Goal: Register for event/course

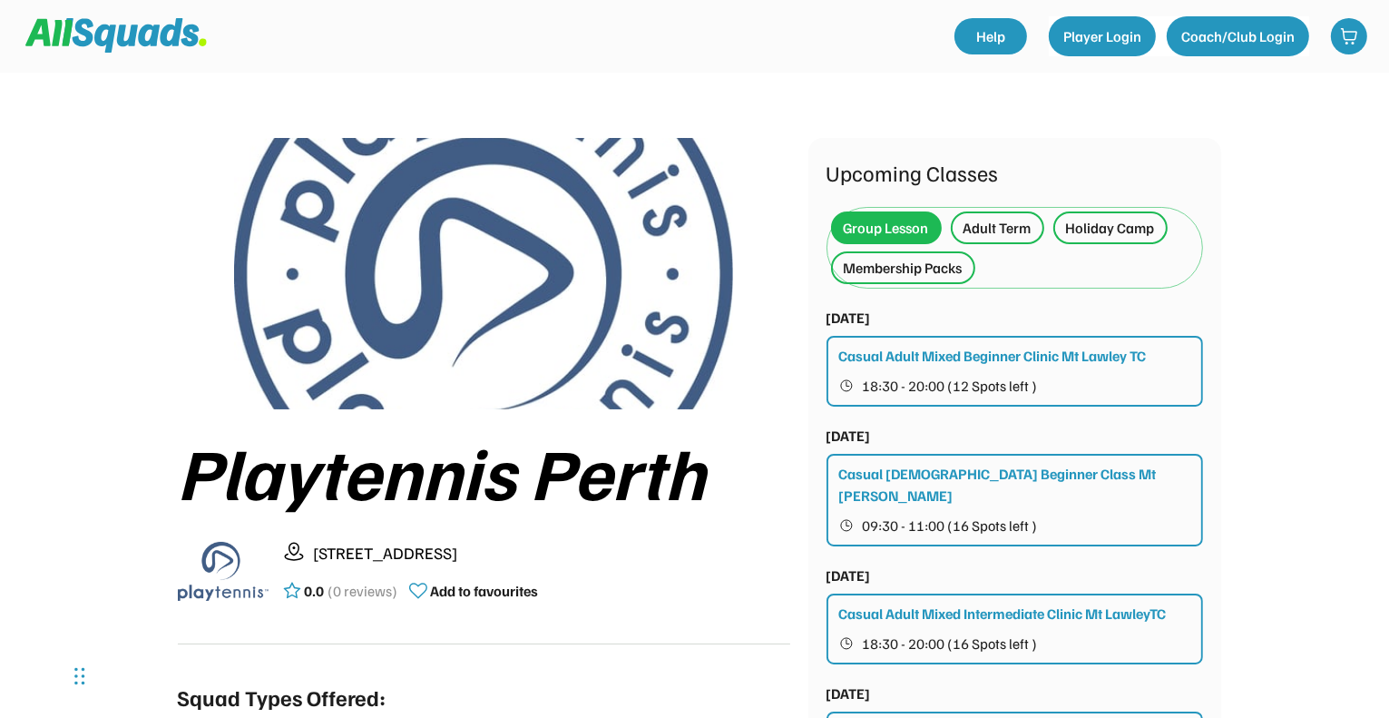
click at [1016, 225] on div "Adult Term" at bounding box center [998, 228] width 68 height 22
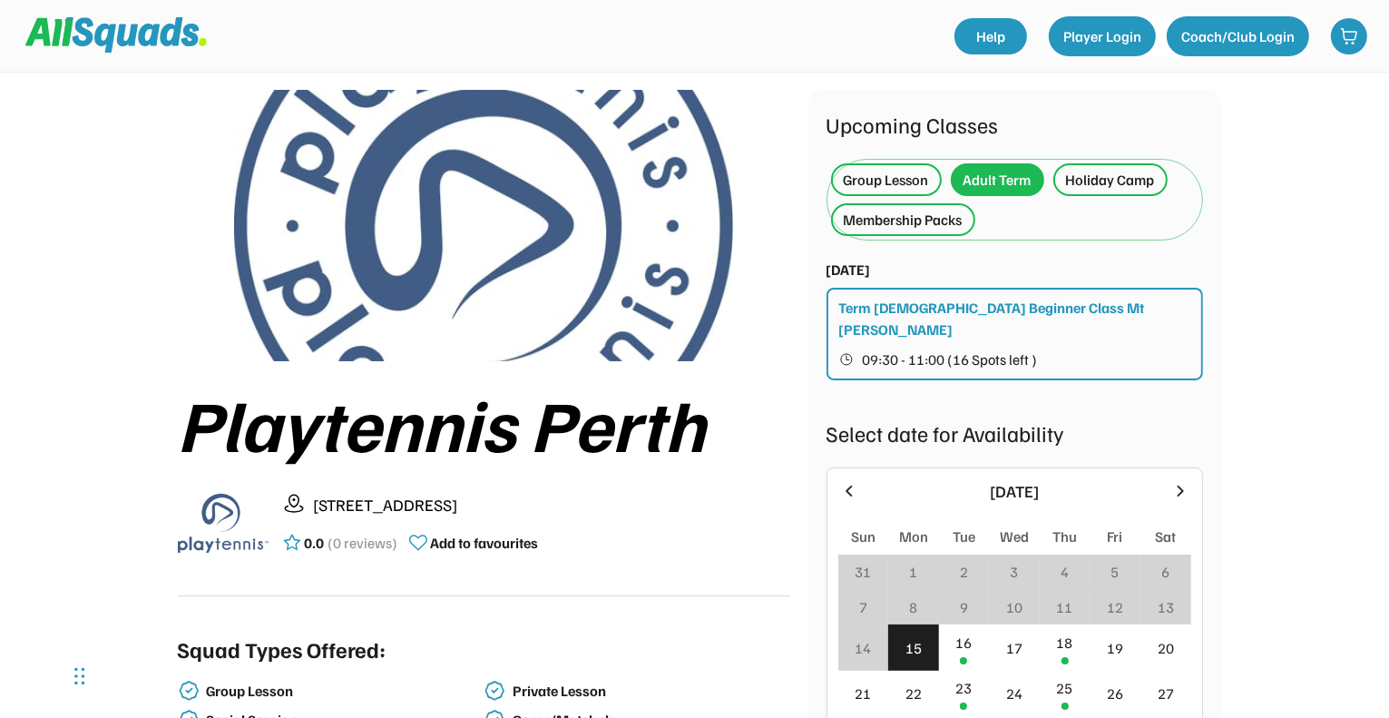
scroll to position [91, 0]
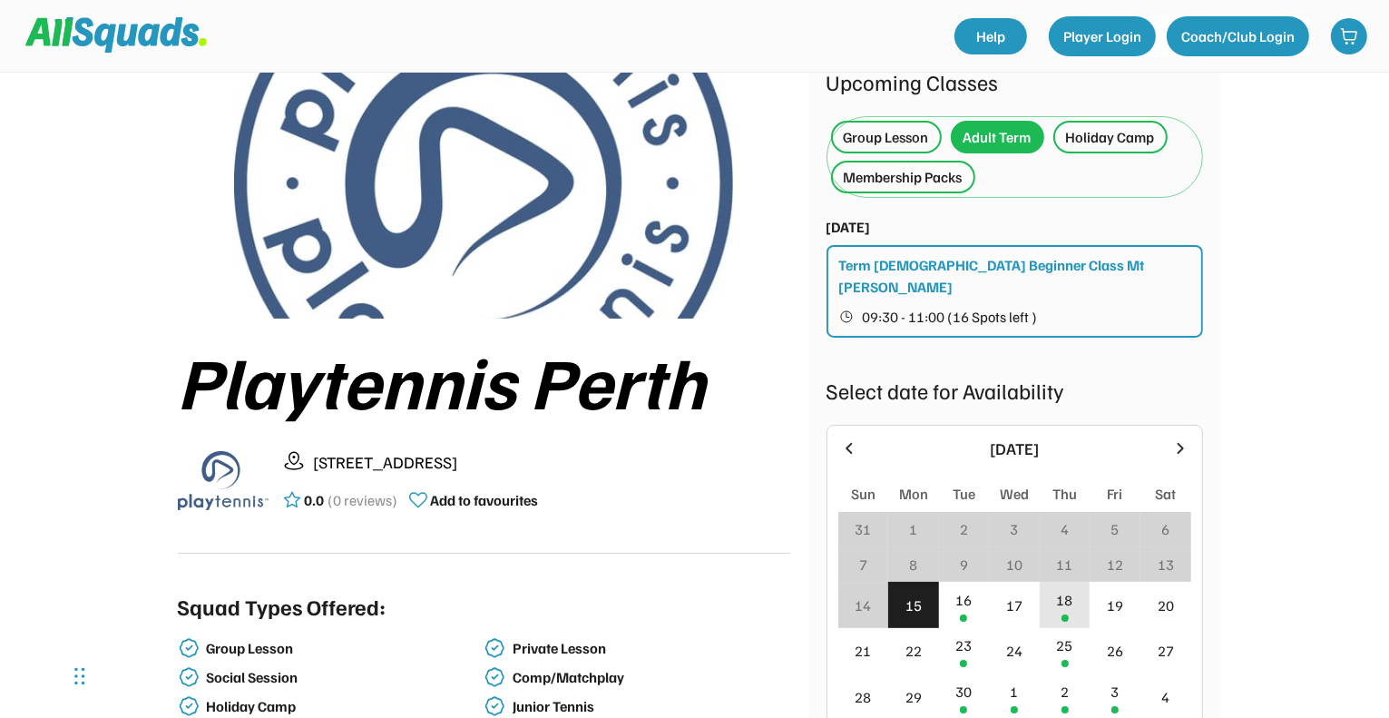
click at [1071, 596] on div "18" at bounding box center [1065, 605] width 51 height 46
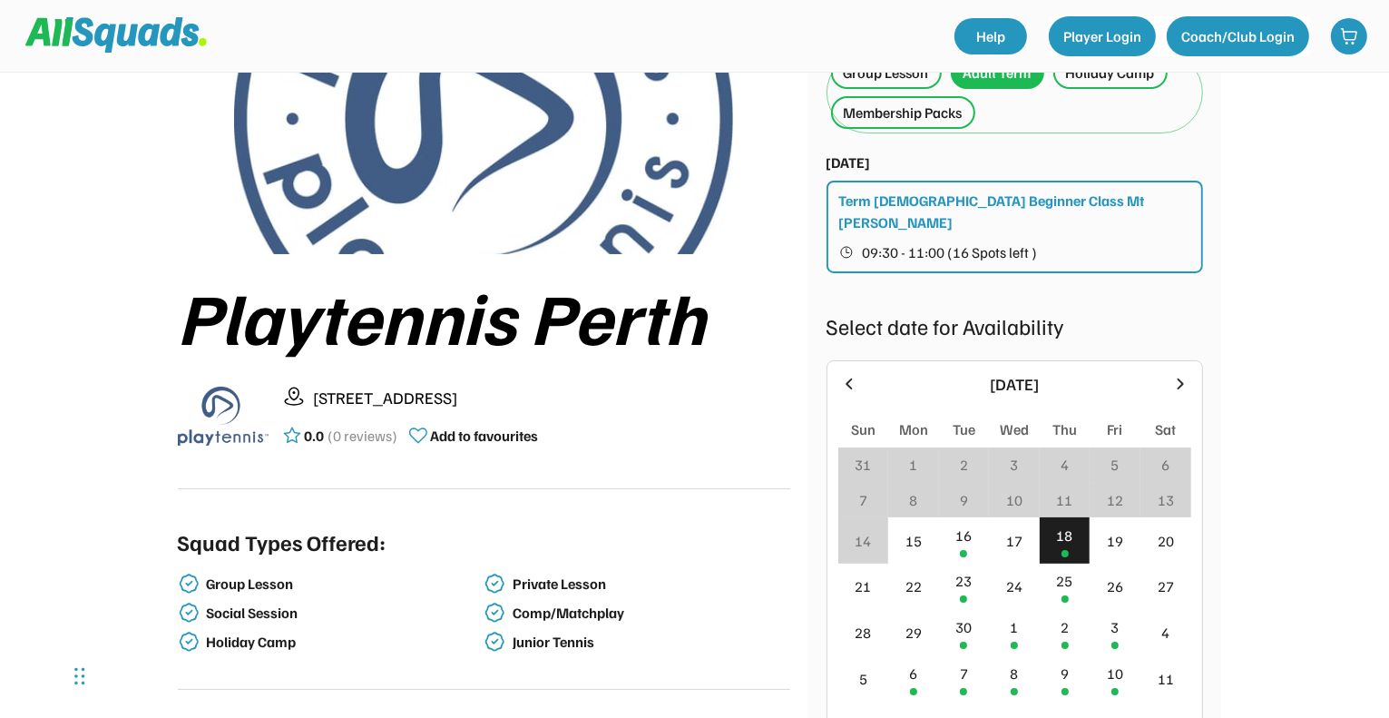
scroll to position [181, 0]
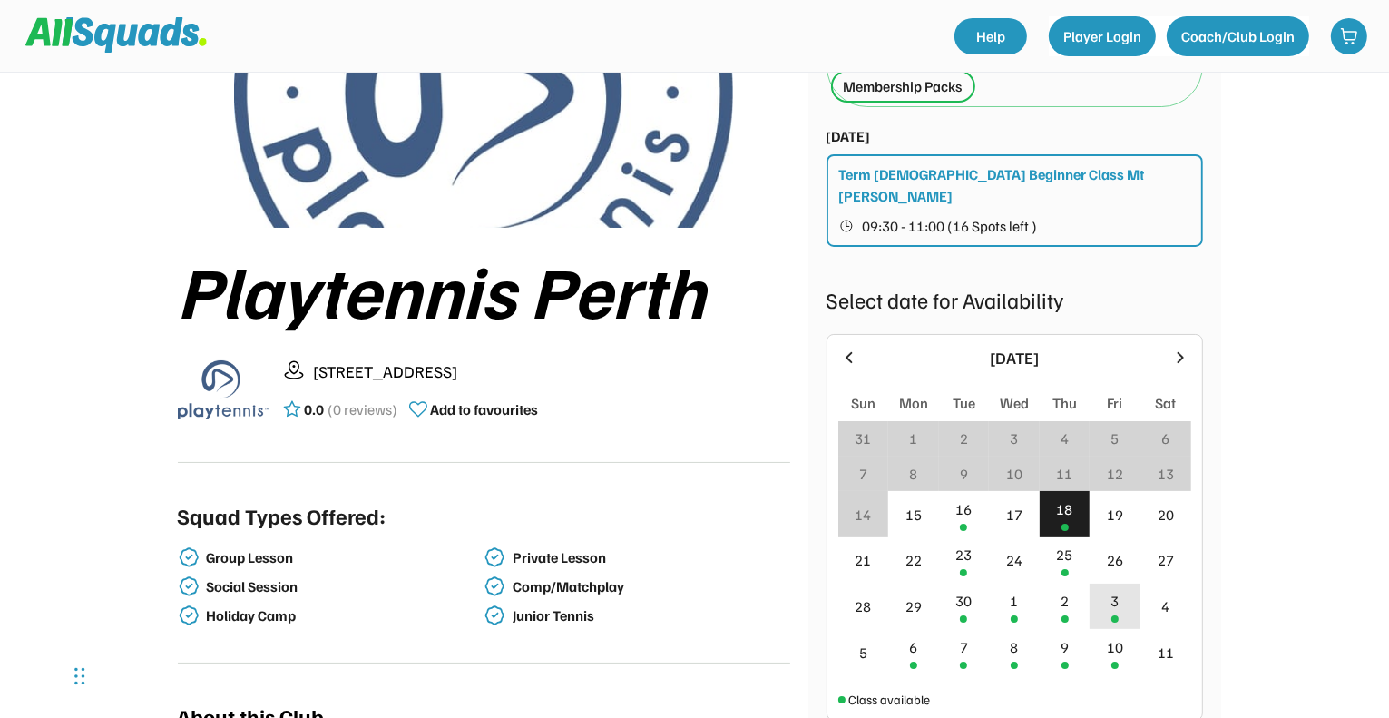
click at [1113, 590] on div "3" at bounding box center [1116, 601] width 8 height 22
click at [1113, 636] on div "10" at bounding box center [1115, 647] width 16 height 22
click at [919, 642] on div "6" at bounding box center [913, 652] width 51 height 46
click at [979, 634] on div "7" at bounding box center [964, 652] width 51 height 46
click at [1015, 635] on div "8" at bounding box center [1014, 652] width 51 height 46
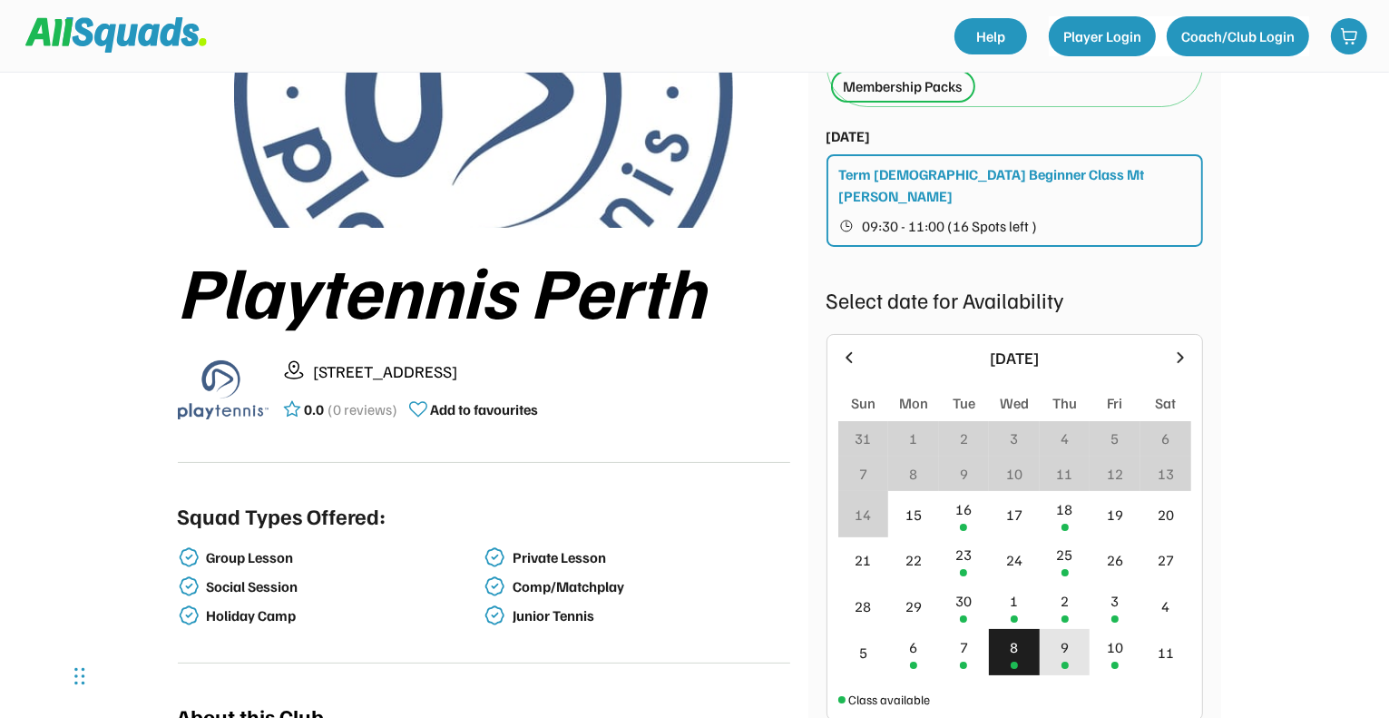
click at [1067, 637] on div "9" at bounding box center [1065, 652] width 51 height 46
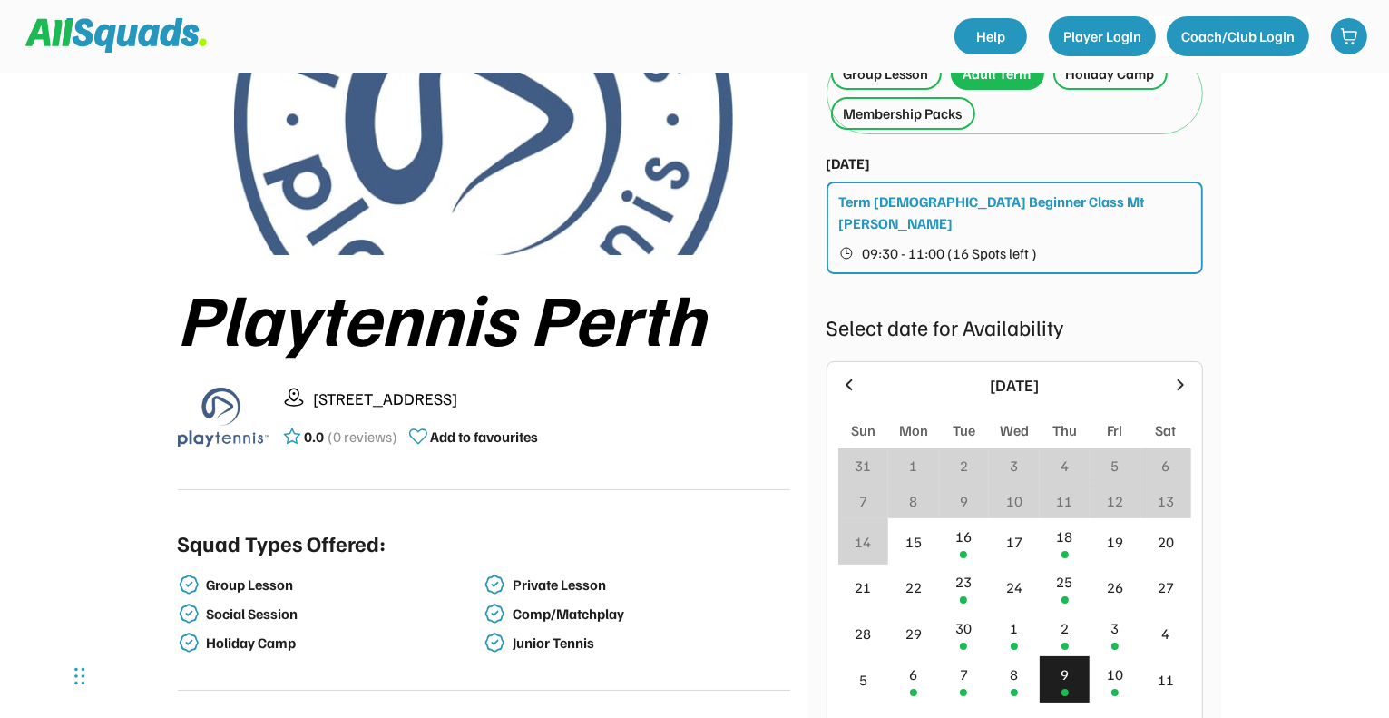
scroll to position [0, 0]
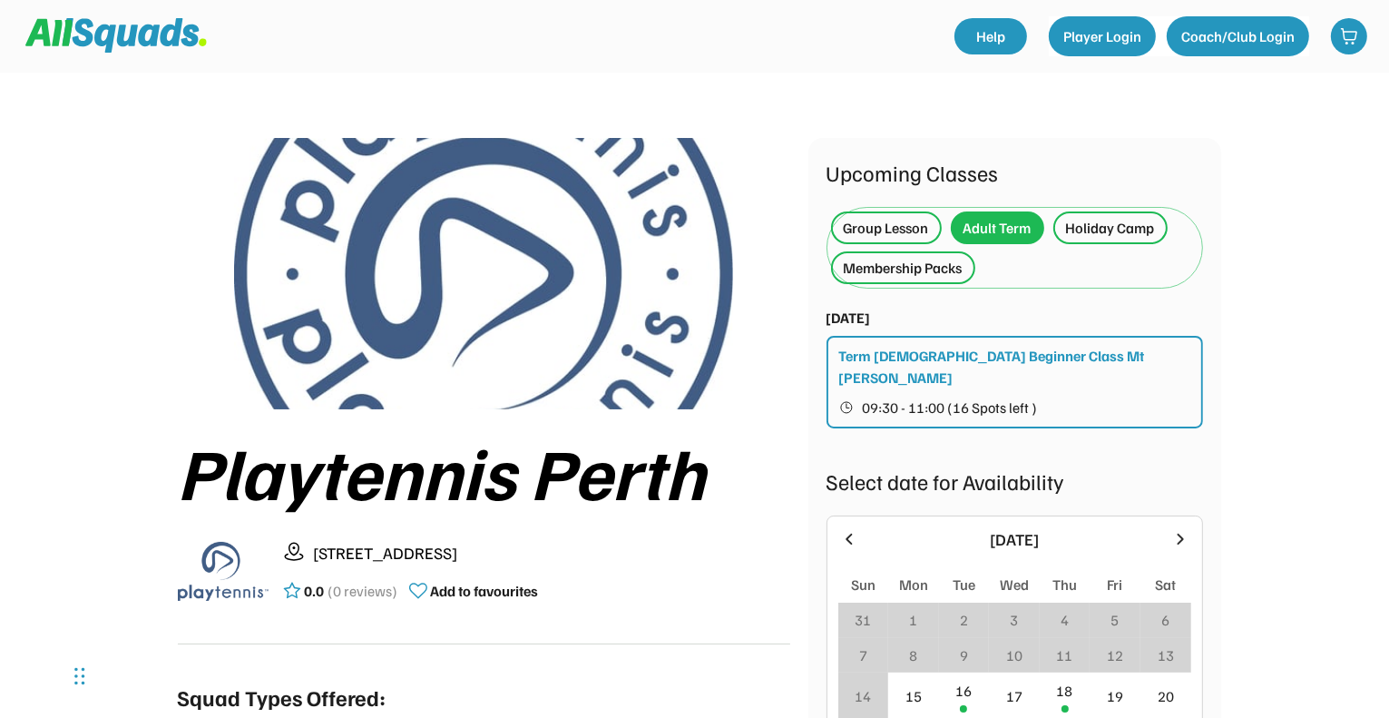
click at [884, 231] on div "Group Lesson" at bounding box center [886, 228] width 85 height 22
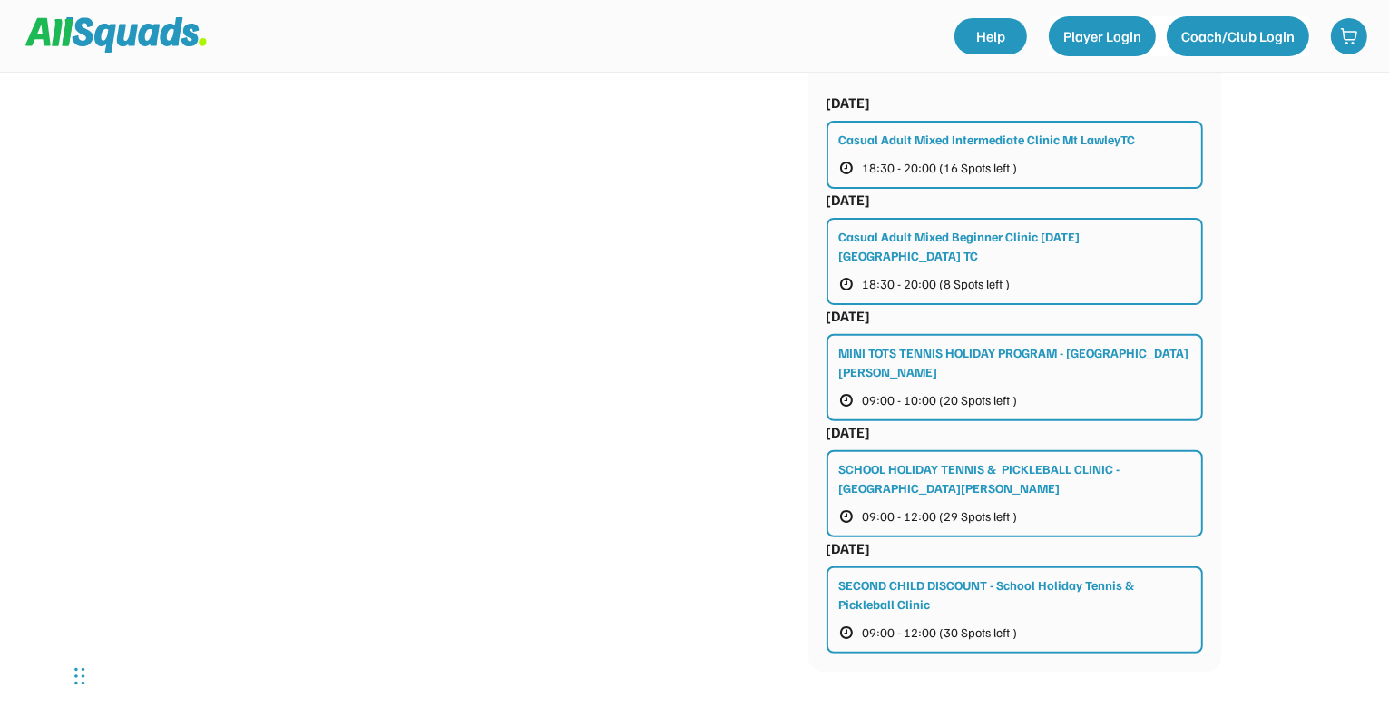
scroll to position [1270, 0]
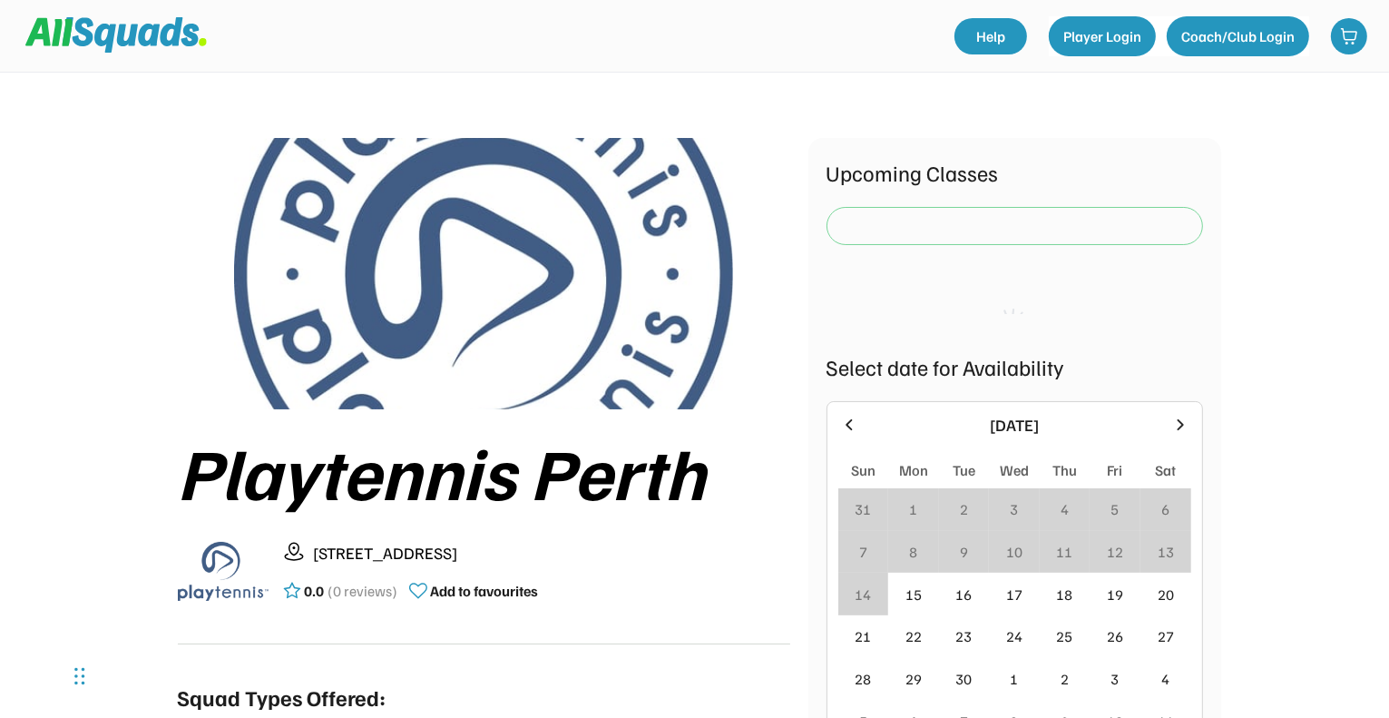
scroll to position [272, 0]
